Goal: Transaction & Acquisition: Book appointment/travel/reservation

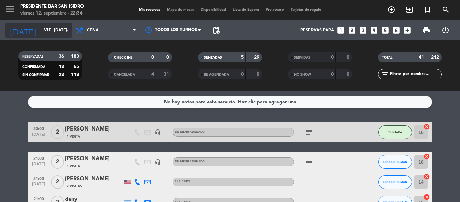
click at [48, 23] on div "[DATE] vie. [DATE] arrow_drop_down" at bounding box center [38, 30] width 67 height 15
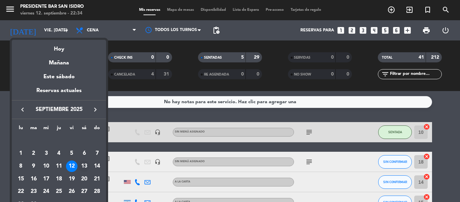
click at [83, 165] on div "13" at bounding box center [84, 165] width 11 height 11
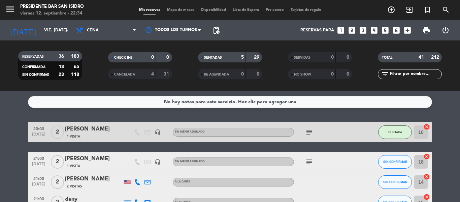
type input "sáb. [DATE]"
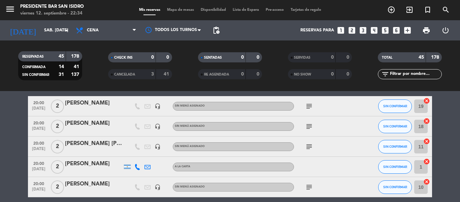
scroll to position [26, 0]
click at [389, 12] on icon "add_circle_outline" at bounding box center [392, 10] width 8 height 8
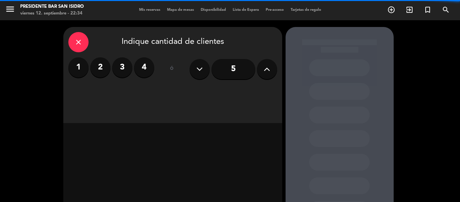
click at [102, 69] on label "2" at bounding box center [100, 67] width 20 height 20
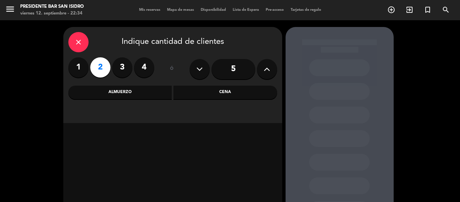
click at [203, 90] on div "Cena" at bounding box center [226, 92] width 104 height 13
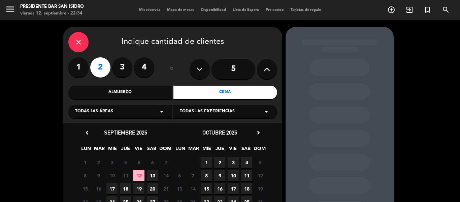
click at [154, 175] on span "13" at bounding box center [152, 175] width 11 height 11
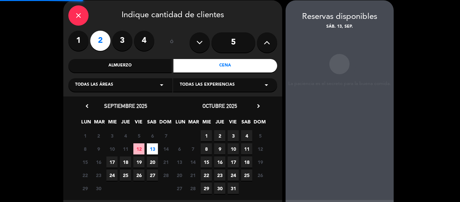
scroll to position [27, 0]
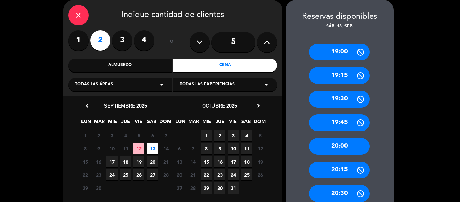
click at [351, 148] on div "20:00" at bounding box center [339, 146] width 61 height 17
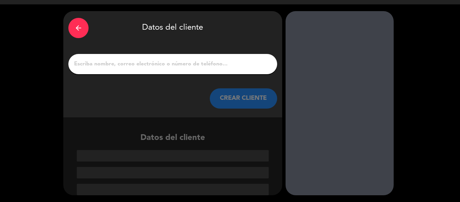
scroll to position [16, 0]
click at [186, 63] on input "1" at bounding box center [172, 63] width 199 height 9
paste input "[PERSON_NAME]"
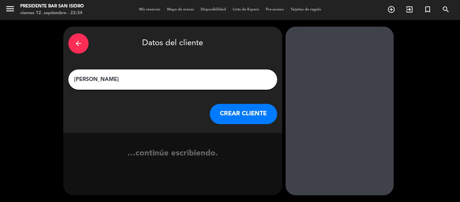
scroll to position [0, 0]
type input "[PERSON_NAME]"
click at [237, 109] on button "CREAR CLIENTE" at bounding box center [243, 114] width 67 height 20
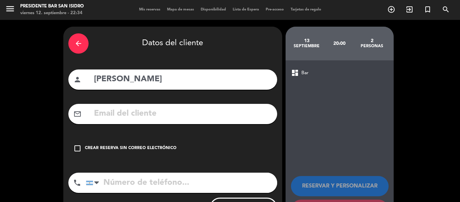
click at [147, 148] on div "Crear reserva sin correo electrónico" at bounding box center [131, 148] width 92 height 7
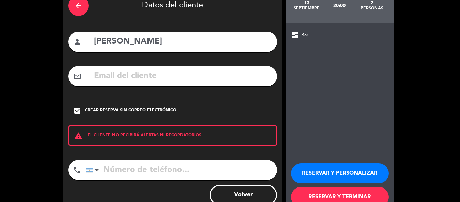
scroll to position [38, 0]
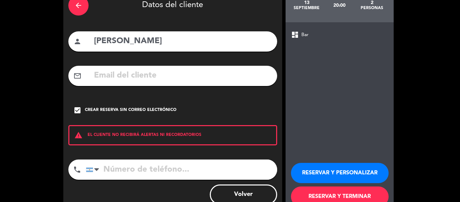
click at [323, 173] on button "RESERVAR Y PERSONALIZAR" at bounding box center [340, 173] width 98 height 20
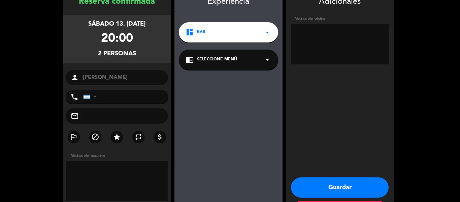
scroll to position [27, 0]
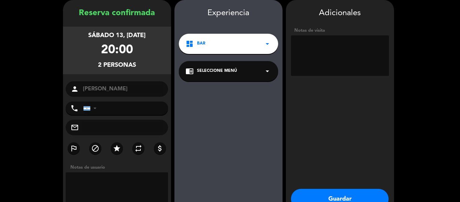
click at [309, 55] on textarea at bounding box center [340, 55] width 98 height 40
type textarea "b"
paste textarea "Grande Cuisine"
paste textarea "E5MBUSNS"
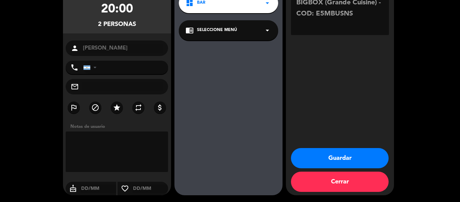
type textarea "BIGBOX (Grande Cuisine) - COD: E5MBUSNS"
click at [337, 154] on button "Guardar" at bounding box center [340, 158] width 98 height 20
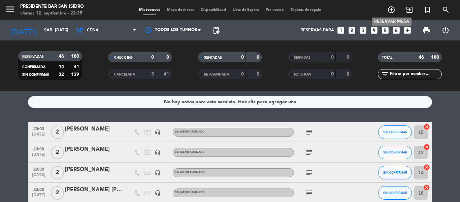
click at [389, 10] on icon "add_circle_outline" at bounding box center [392, 10] width 8 height 8
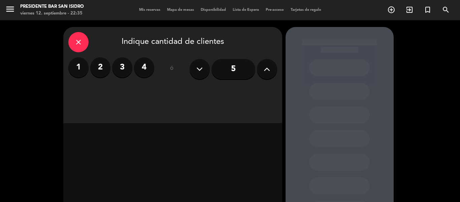
click at [99, 70] on label "2" at bounding box center [100, 67] width 20 height 20
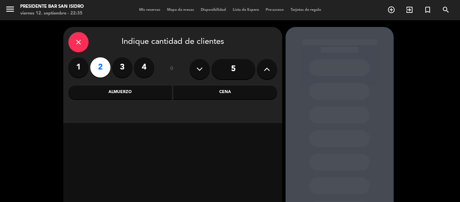
click at [218, 92] on div "Cena" at bounding box center [226, 92] width 104 height 13
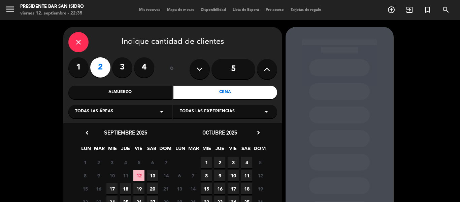
click at [157, 175] on span "13" at bounding box center [152, 175] width 11 height 11
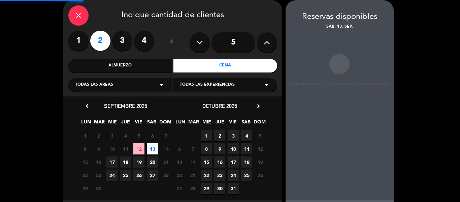
scroll to position [27, 0]
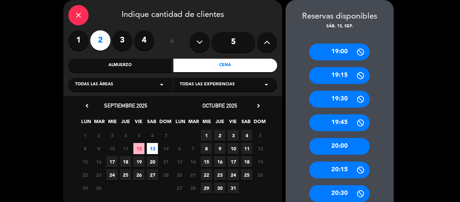
click at [353, 150] on div "20:00" at bounding box center [339, 146] width 61 height 17
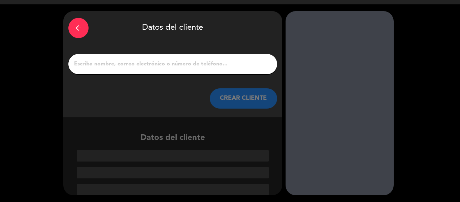
click at [170, 64] on input "1" at bounding box center [172, 63] width 199 height 9
paste input "German [PERSON_NAME] ([GEOGRAPHIC_DATA] Travellers)"
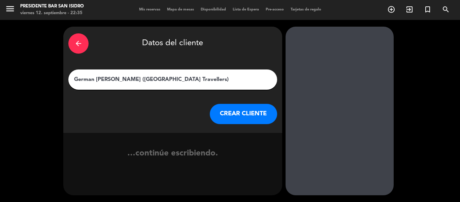
type input "German [PERSON_NAME] ([GEOGRAPHIC_DATA] Travellers)"
click at [240, 115] on button "CREAR CLIENTE" at bounding box center [243, 114] width 67 height 20
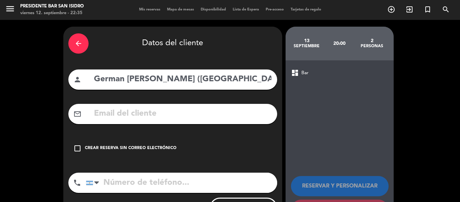
click at [127, 150] on div "Crear reserva sin correo electrónico" at bounding box center [131, 148] width 92 height 7
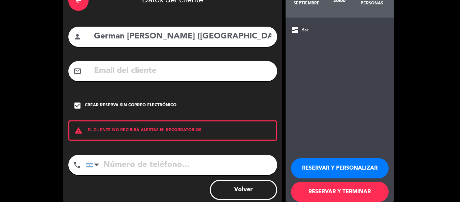
scroll to position [43, 0]
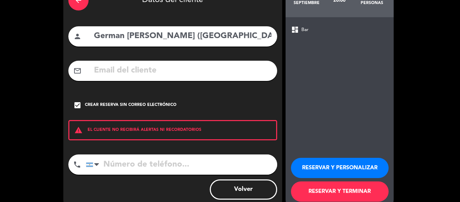
click at [323, 166] on button "RESERVAR Y PERSONALIZAR" at bounding box center [340, 168] width 98 height 20
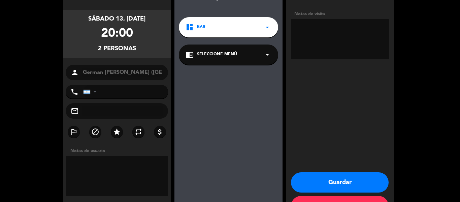
scroll to position [27, 0]
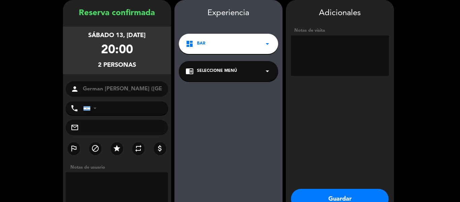
click at [303, 57] on textarea at bounding box center [340, 55] width 98 height 40
paste textarea "Grande Cuisine"
paste textarea "NSSHWEC6"
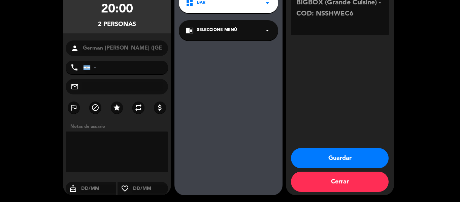
type textarea "BIGBOX (Grande Cuisine) - COD: NSSHWEC6"
click at [356, 159] on button "Guardar" at bounding box center [340, 158] width 98 height 20
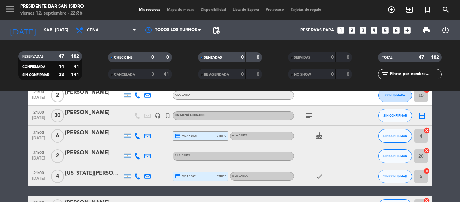
scroll to position [349, 0]
click at [309, 115] on icon "subject" at bounding box center [309, 116] width 8 height 8
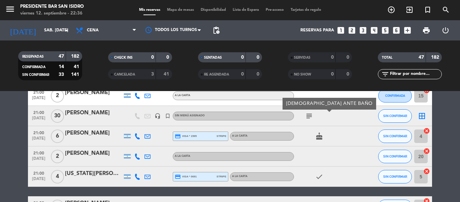
click at [160, 116] on icon "headset_mic" at bounding box center [158, 116] width 6 height 6
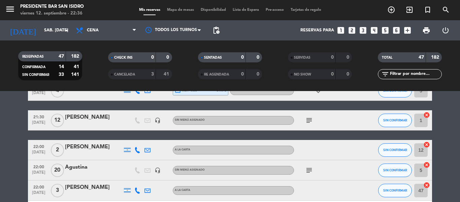
scroll to position [435, 0]
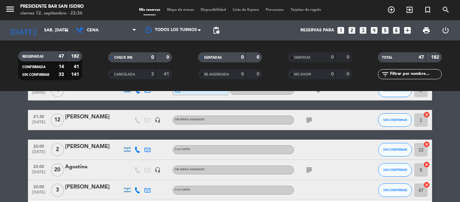
click at [157, 119] on icon "headset_mic" at bounding box center [158, 120] width 6 height 6
click at [309, 116] on icon "subject" at bounding box center [309, 120] width 8 height 8
click at [0, 122] on bookings-row "20:00 [DATE] 2 [PERSON_NAME] headset_mic Sin menú asignado subject SIN CONFIRMA…" at bounding box center [230, 176] width 460 height 979
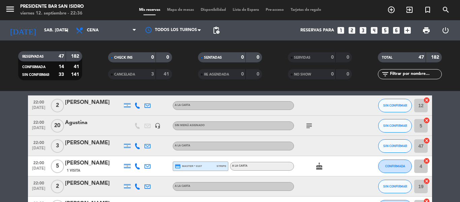
scroll to position [480, 0]
click at [160, 126] on icon "headset_mic" at bounding box center [158, 125] width 6 height 6
click at [308, 126] on icon "subject" at bounding box center [309, 125] width 8 height 8
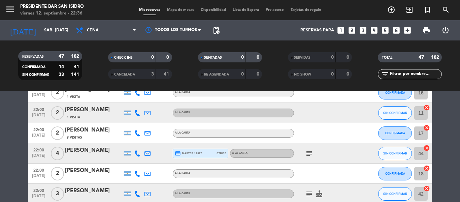
scroll to position [933, 0]
